Goal: Task Accomplishment & Management: Manage account settings

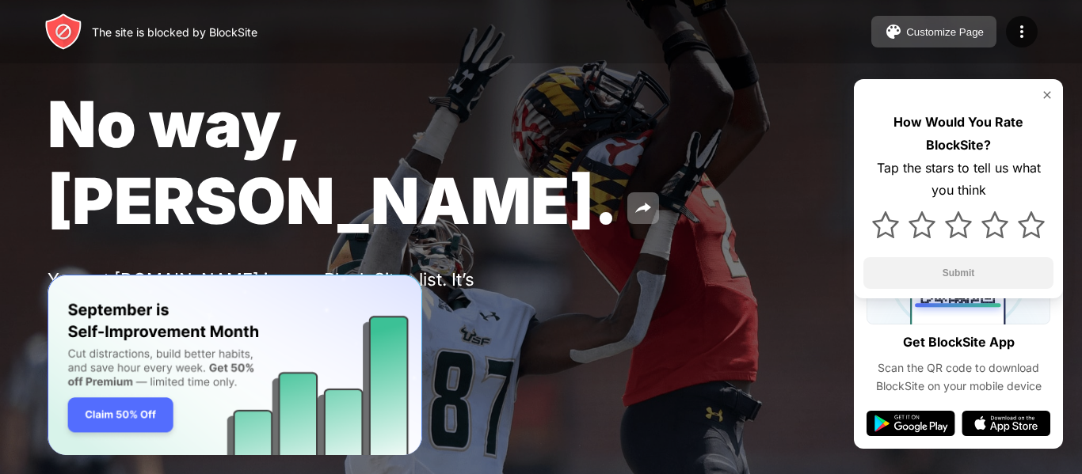
click at [940, 32] on div "Customize Page" at bounding box center [945, 32] width 78 height 12
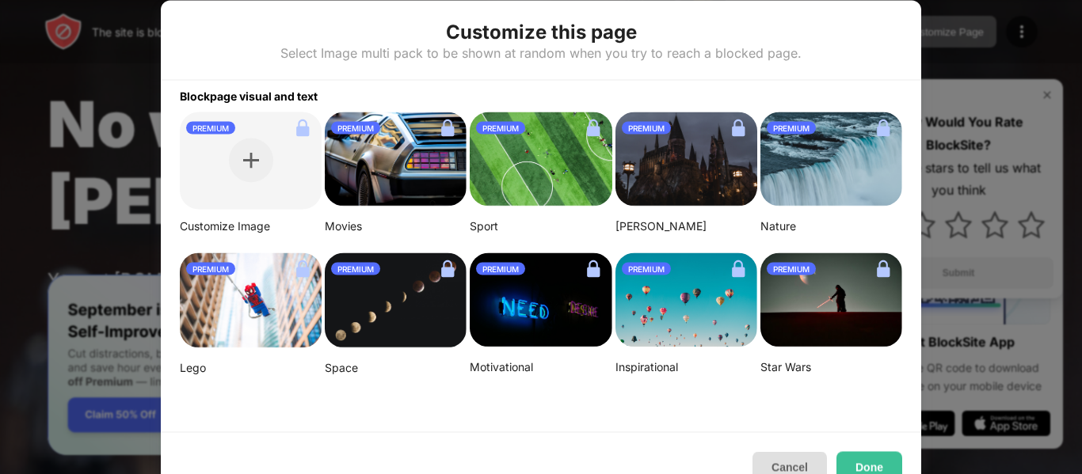
click at [802, 462] on button "Cancel" at bounding box center [789, 467] width 74 height 32
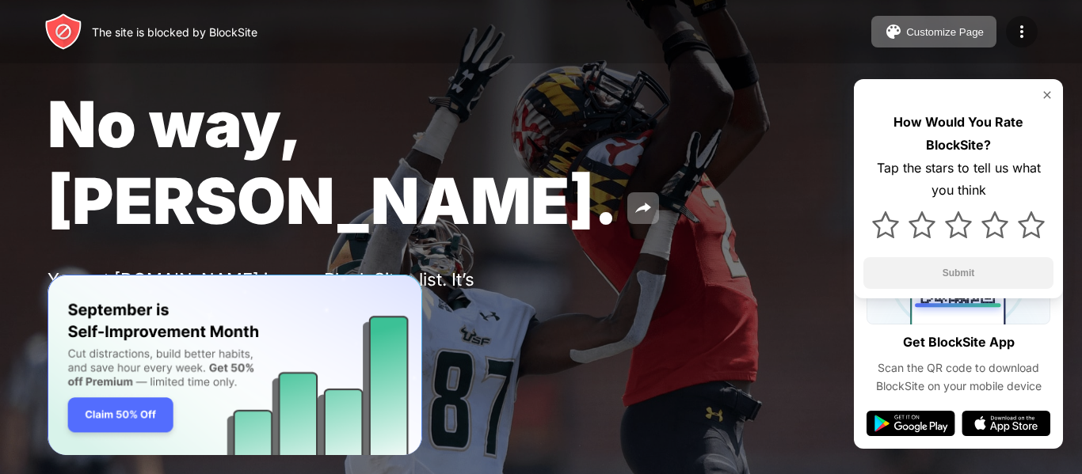
click at [1029, 26] on img at bounding box center [1021, 31] width 19 height 19
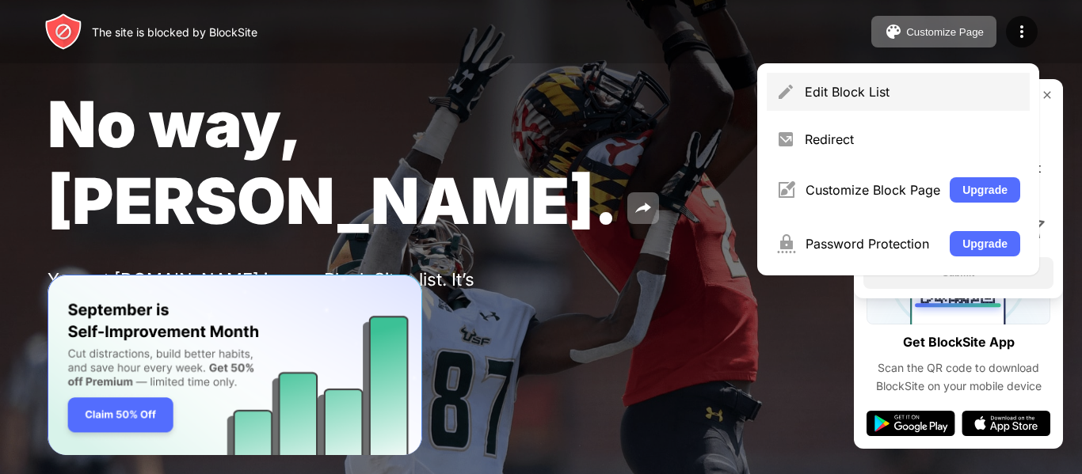
click at [870, 87] on div "Edit Block List" at bounding box center [912, 92] width 215 height 16
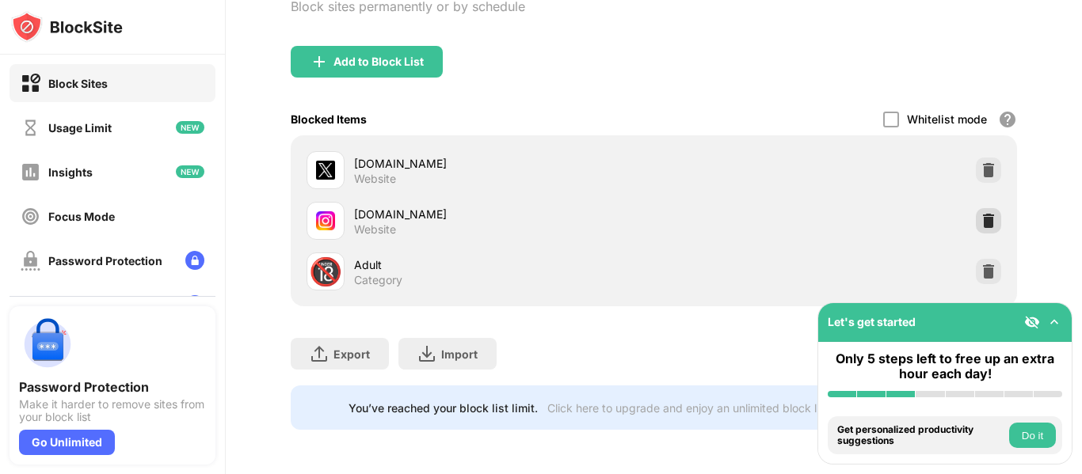
click at [981, 216] on img at bounding box center [989, 221] width 16 height 16
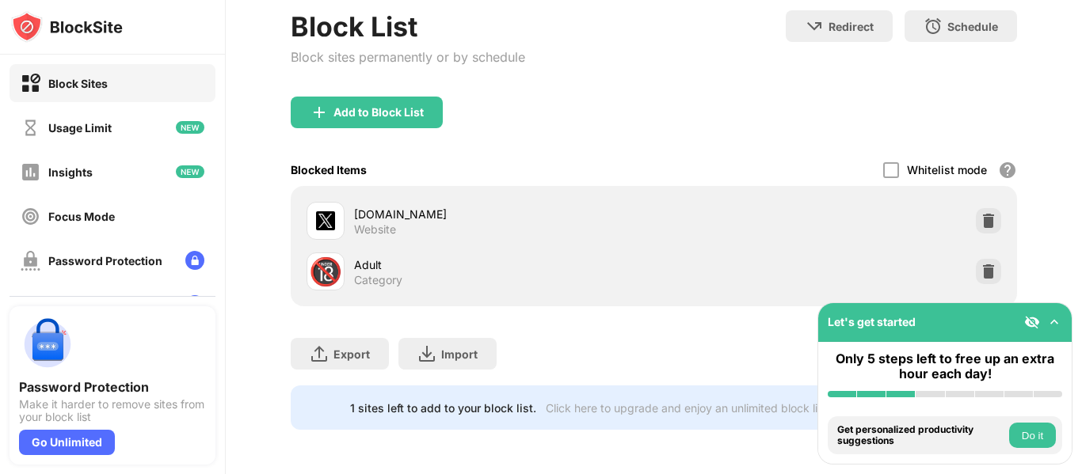
scroll to position [101, 0]
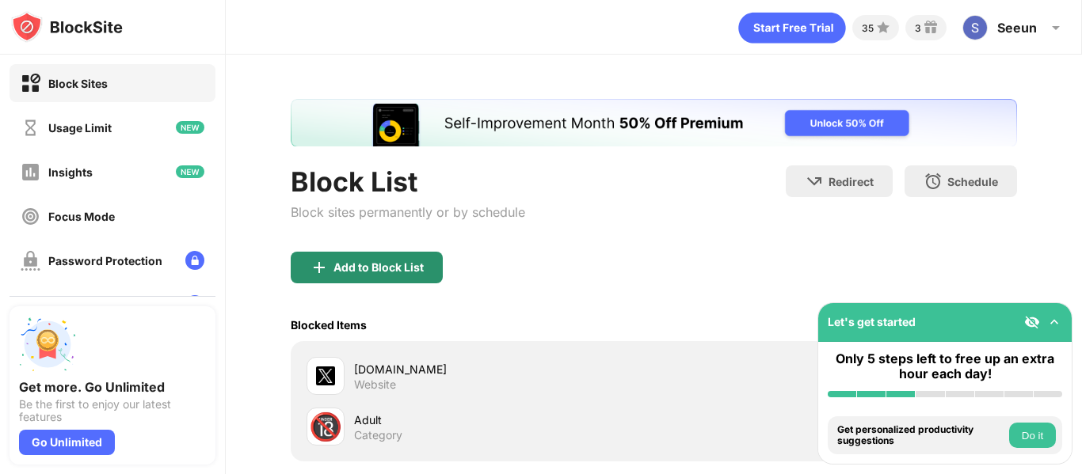
click at [390, 275] on div "Add to Block List" at bounding box center [367, 268] width 152 height 32
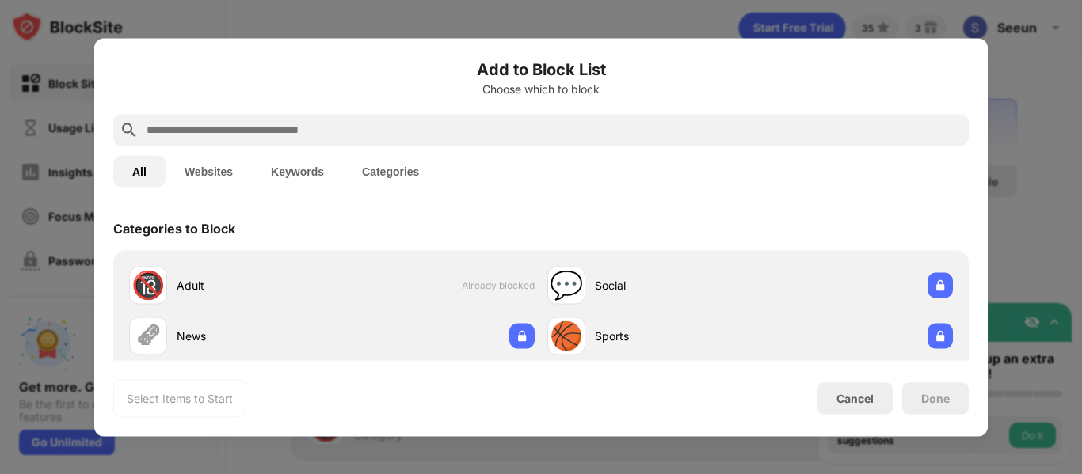
click at [364, 128] on input "text" at bounding box center [553, 129] width 817 height 19
click at [215, 174] on button "Websites" at bounding box center [209, 171] width 86 height 32
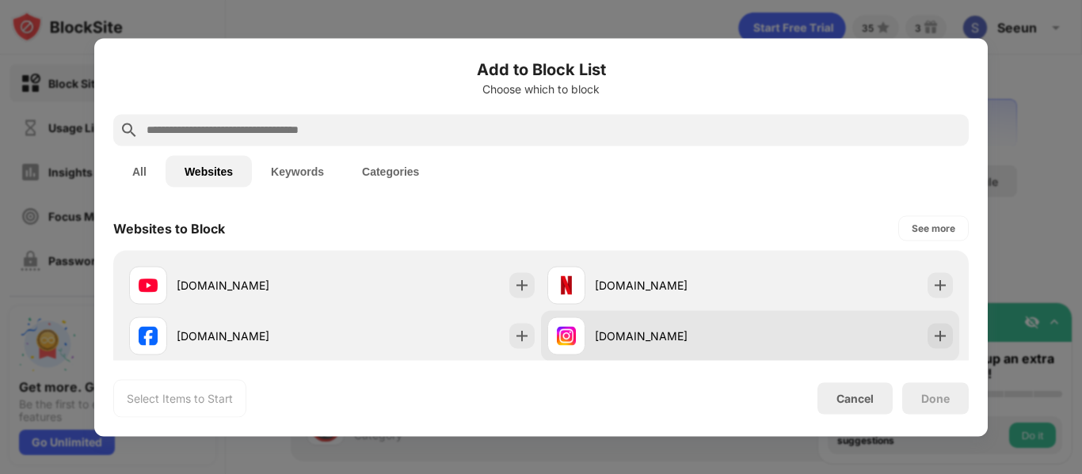
click at [932, 338] on img at bounding box center [940, 336] width 16 height 16
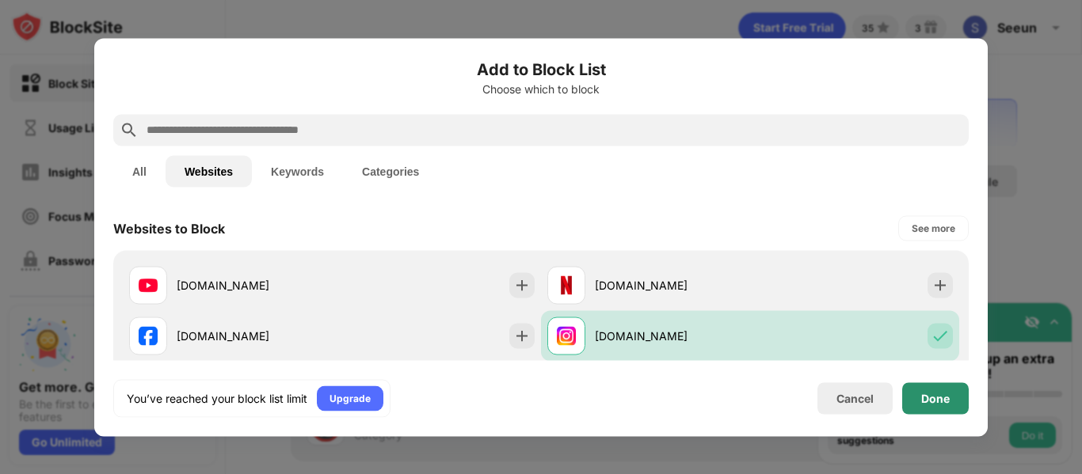
click at [922, 404] on div "Done" at bounding box center [935, 398] width 29 height 13
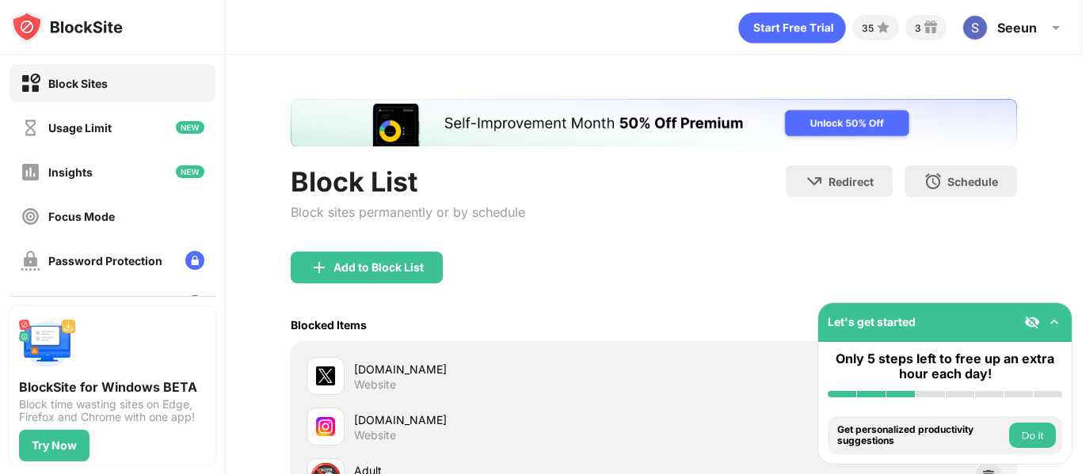
scroll to position [158, 0]
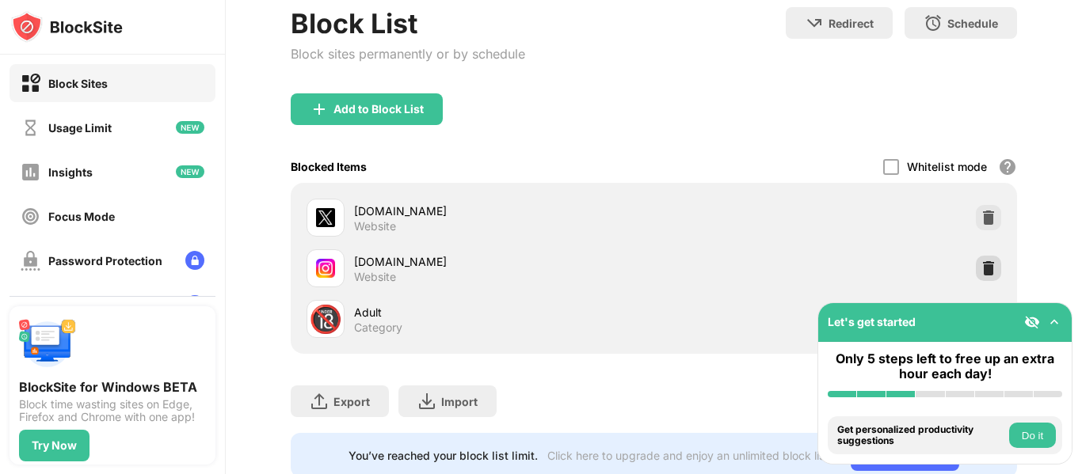
click at [981, 269] on img at bounding box center [989, 269] width 16 height 16
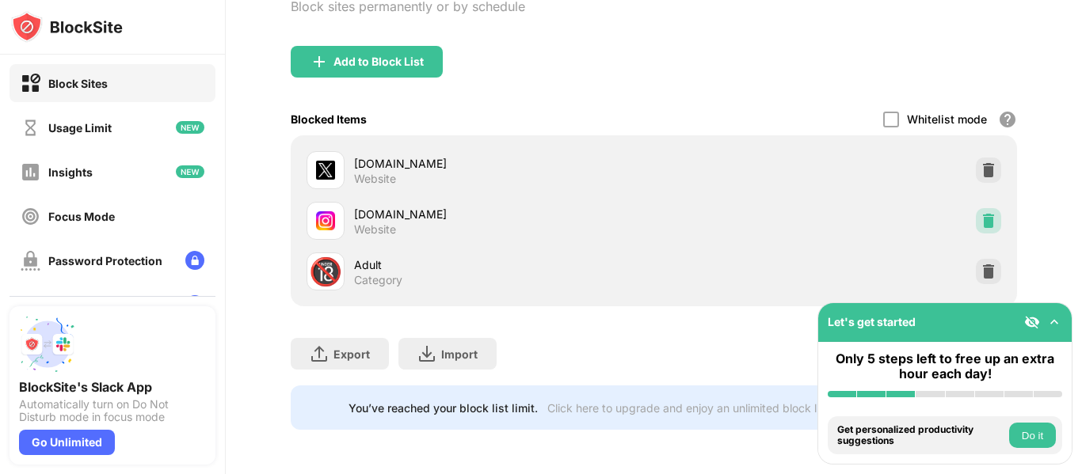
click at [981, 213] on img at bounding box center [989, 221] width 16 height 16
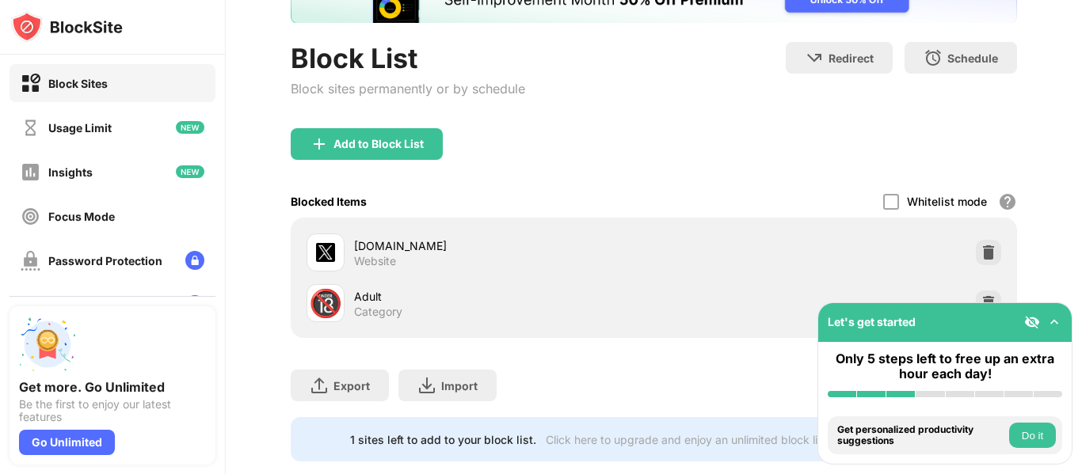
scroll to position [88, 0]
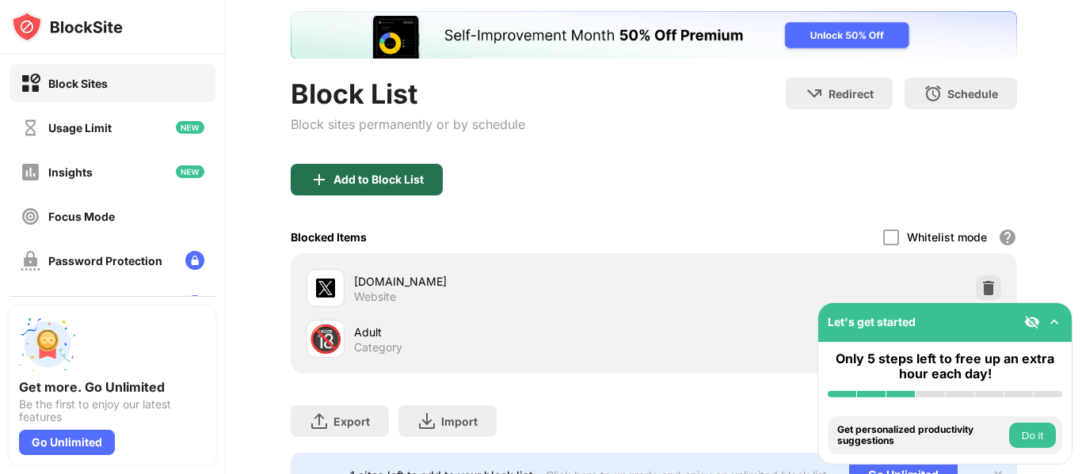
click at [427, 179] on div "Add to Block List" at bounding box center [367, 180] width 152 height 32
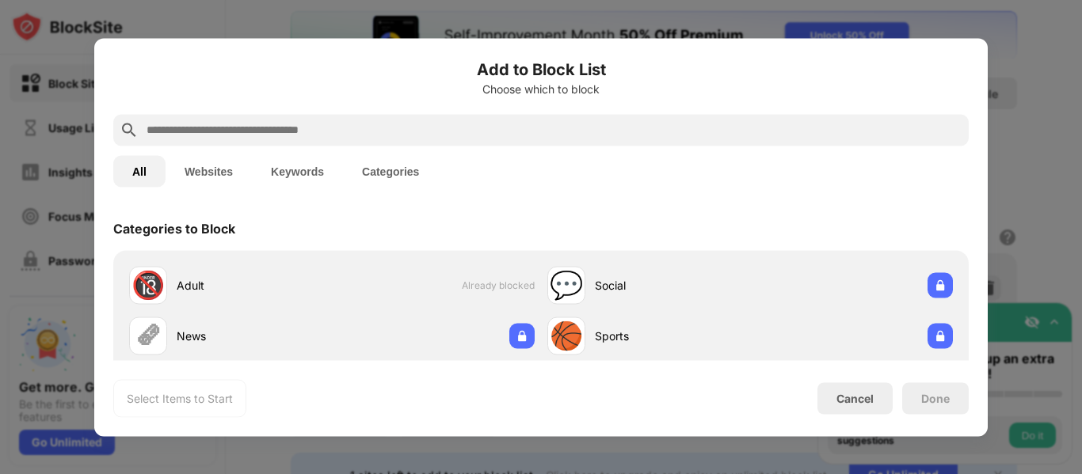
click at [230, 171] on button "Websites" at bounding box center [209, 171] width 86 height 32
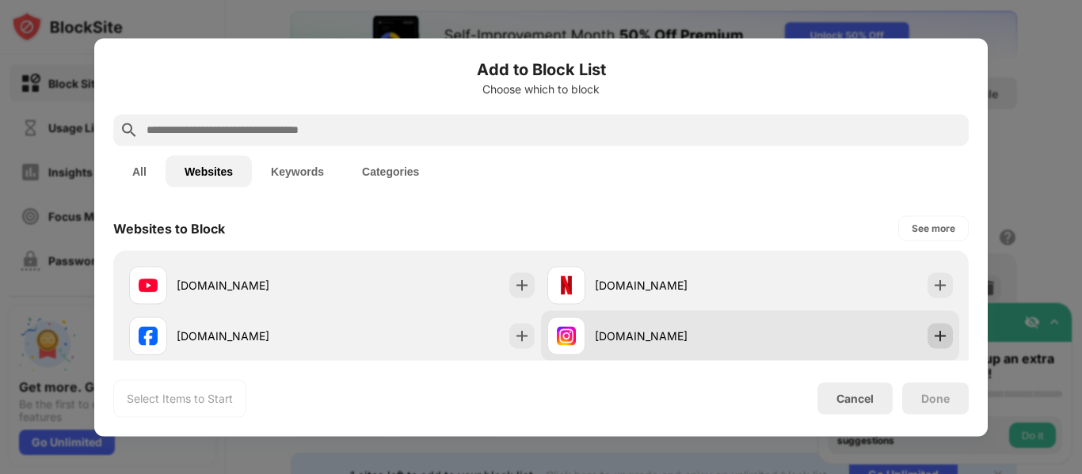
click at [932, 339] on img at bounding box center [940, 336] width 16 height 16
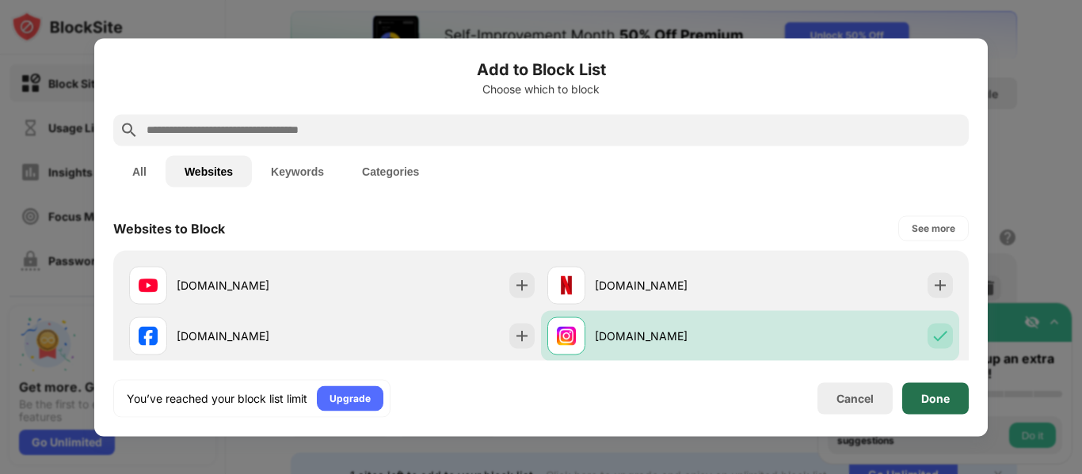
click at [928, 390] on div "Done" at bounding box center [935, 399] width 67 height 32
